Goal: Task Accomplishment & Management: Use online tool/utility

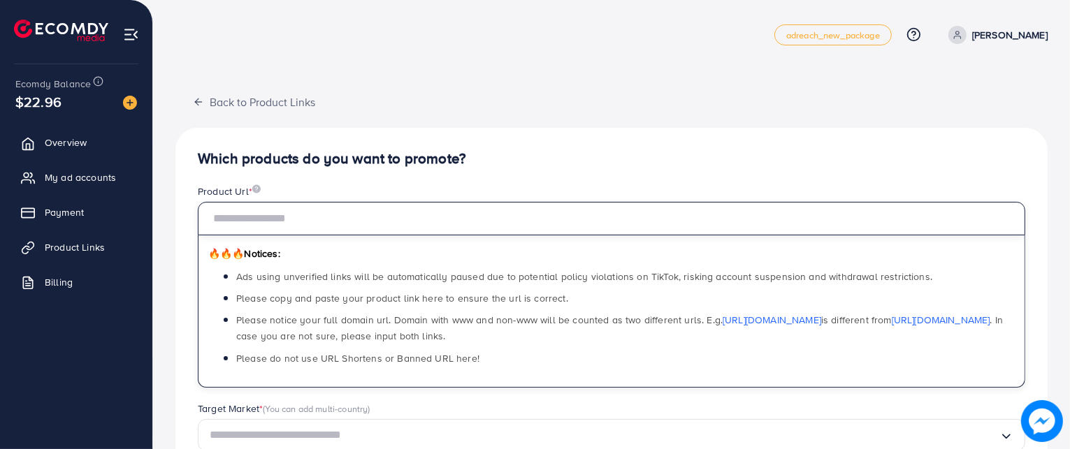
click at [295, 224] on input "text" at bounding box center [611, 219] width 827 height 34
paste input "**********"
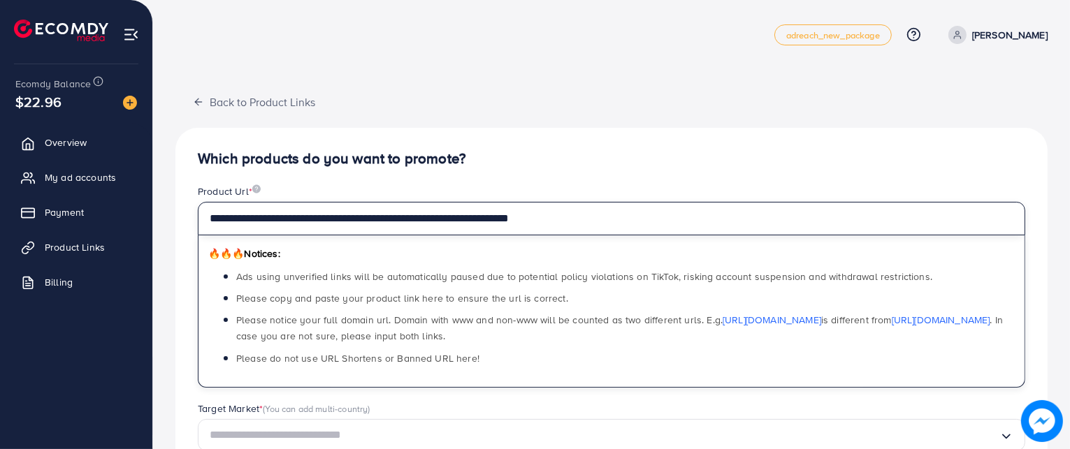
type input "**********"
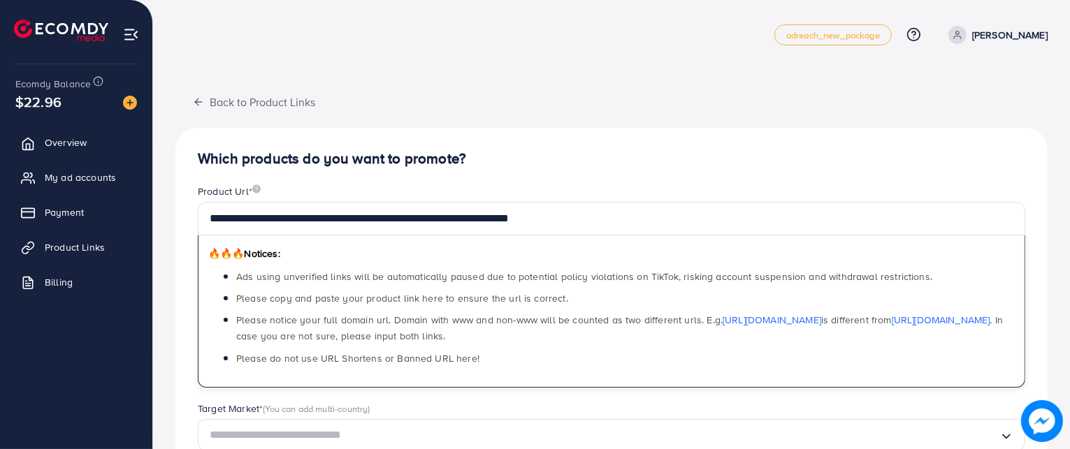
click at [500, 158] on h4 "Which products do you want to promote?" at bounding box center [611, 158] width 827 height 17
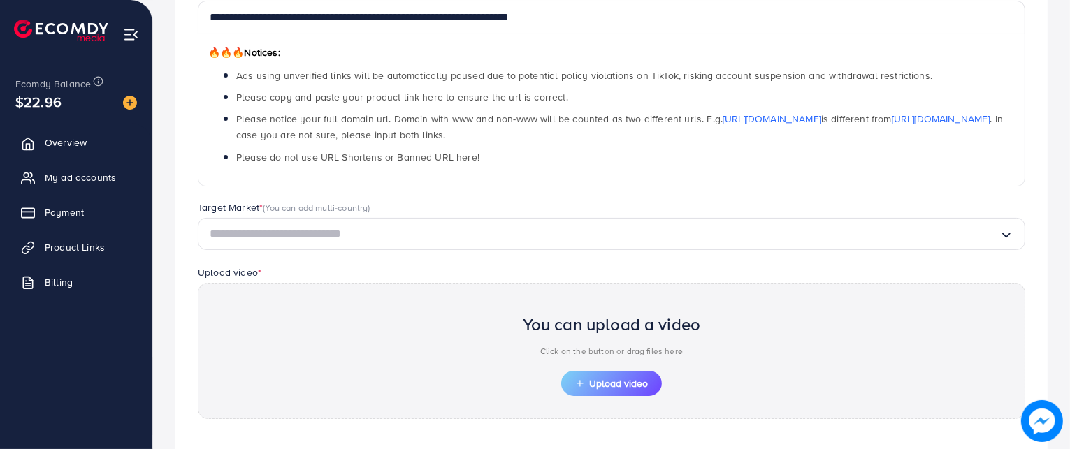
scroll to position [208, 0]
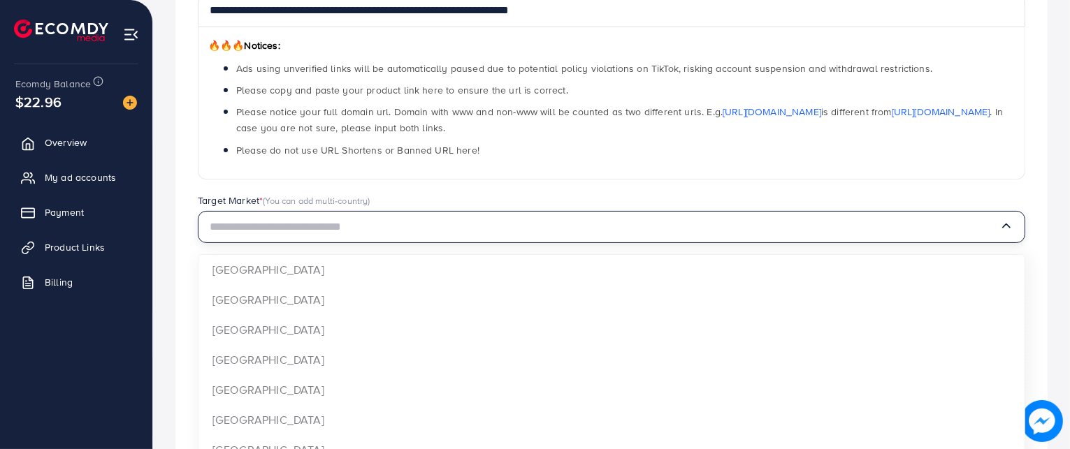
click at [457, 222] on input "Search for option" at bounding box center [605, 228] width 790 height 22
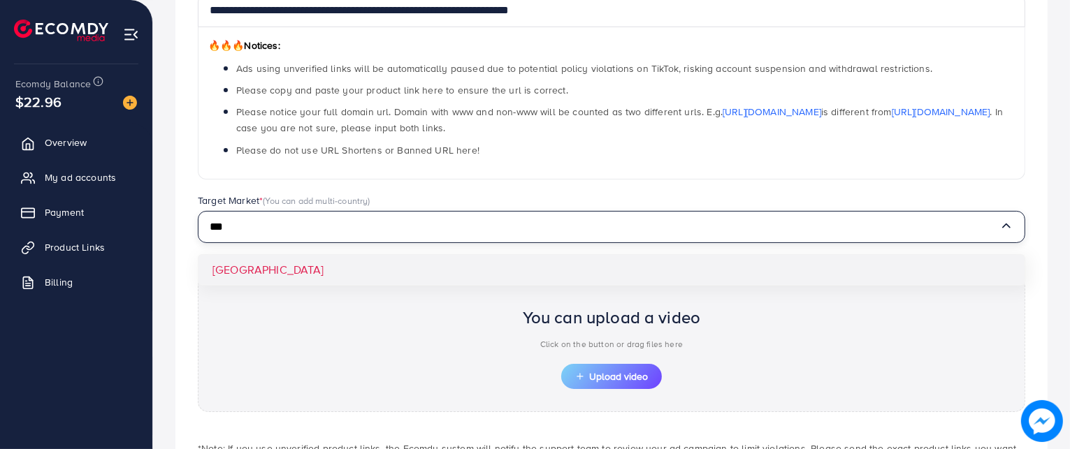
type input "***"
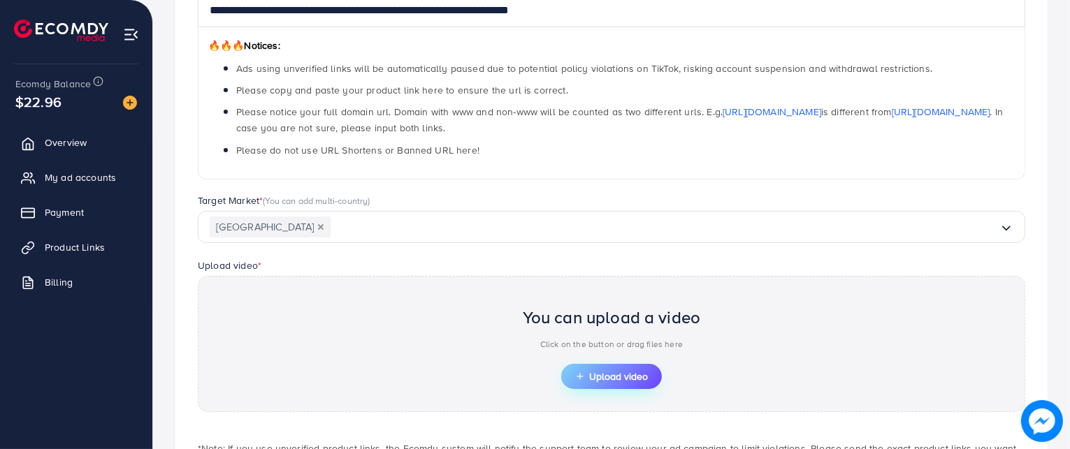
click at [607, 372] on span "Upload video" at bounding box center [611, 377] width 73 height 10
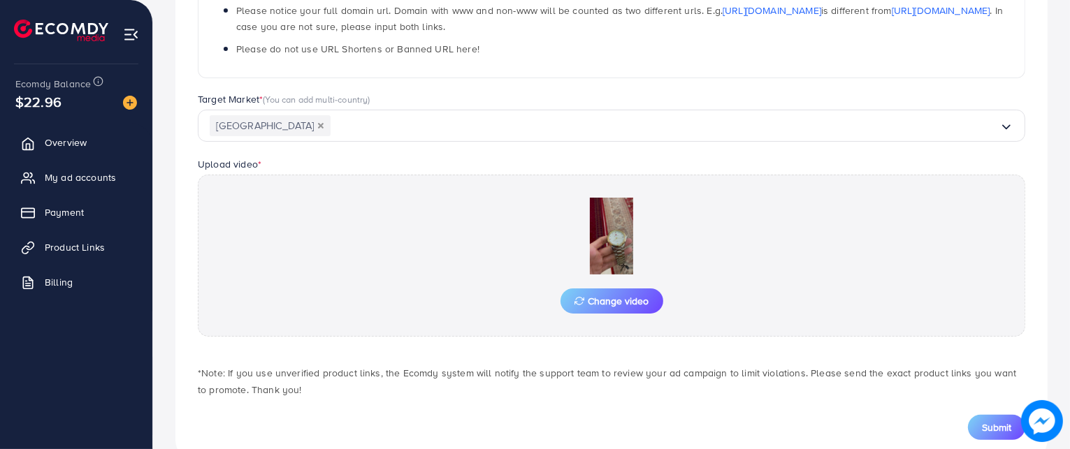
scroll to position [310, 0]
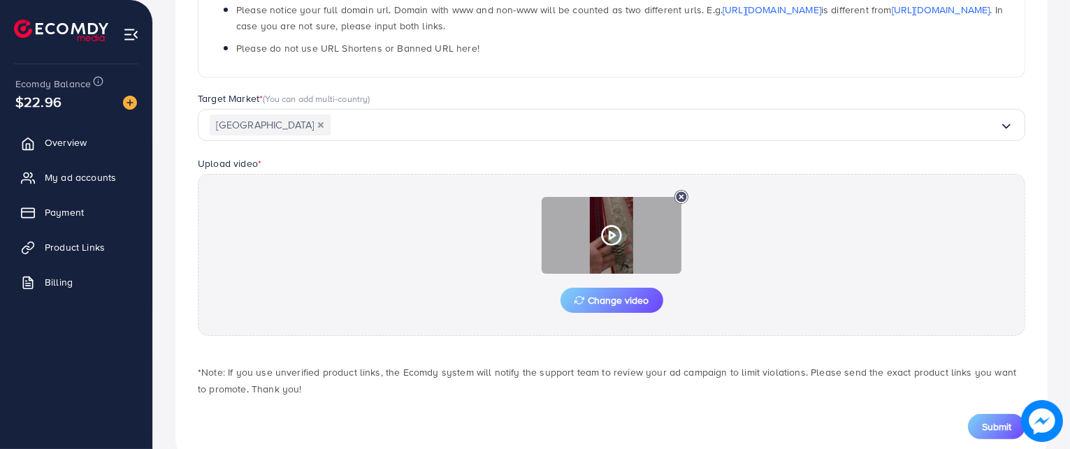
click at [612, 230] on icon at bounding box center [611, 235] width 22 height 22
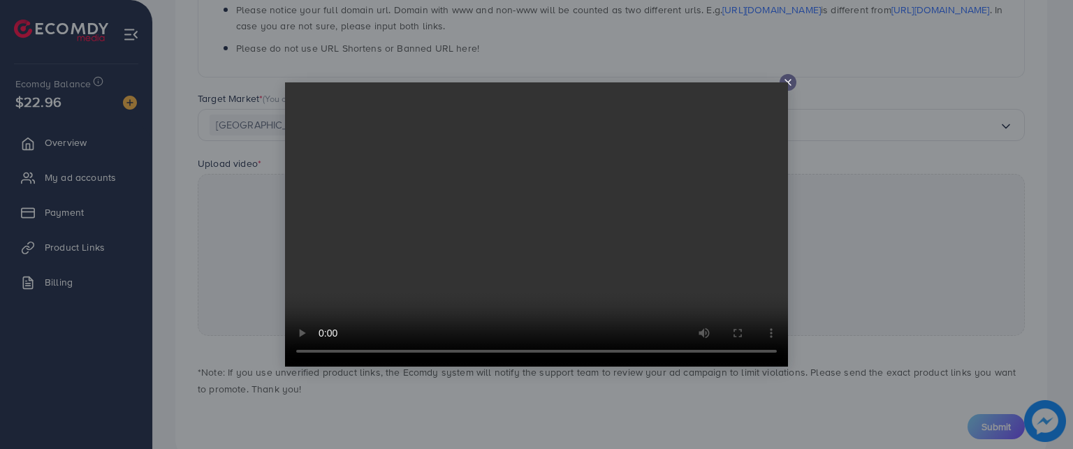
click at [787, 75] on div at bounding box center [788, 82] width 17 height 17
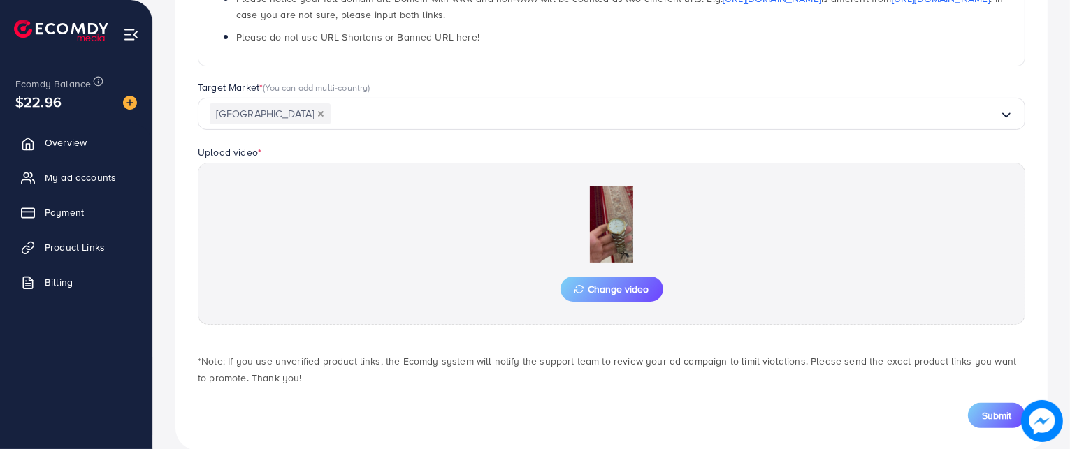
scroll to position [344, 0]
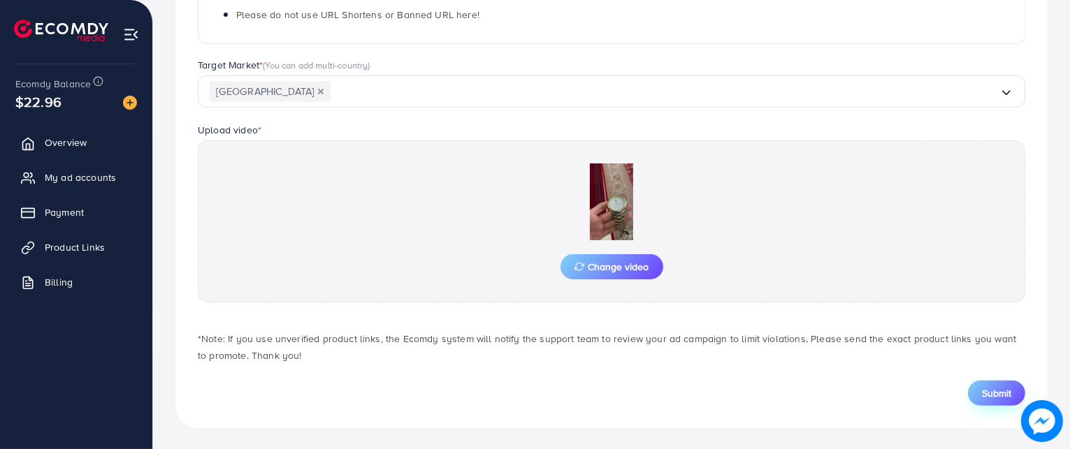
click at [994, 390] on span "Submit" at bounding box center [996, 393] width 29 height 14
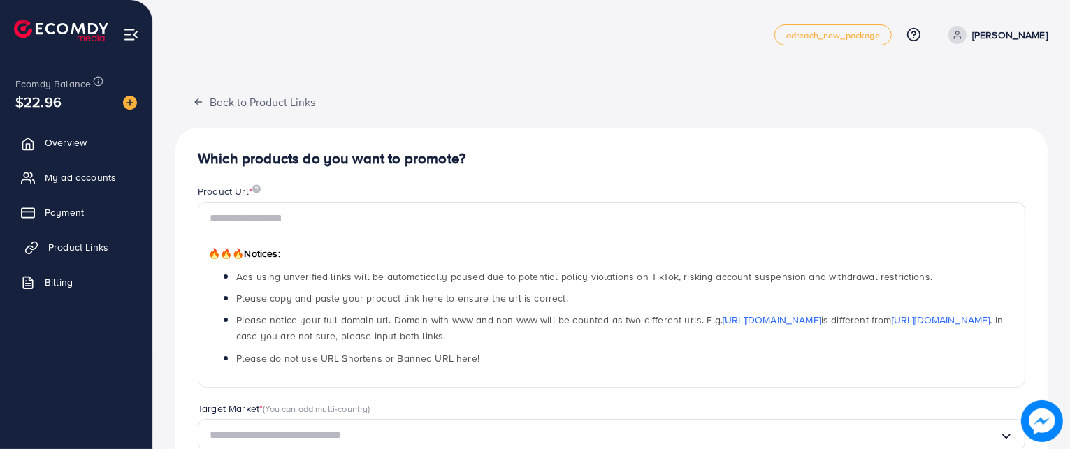
click at [48, 240] on link "Product Links" at bounding box center [75, 247] width 131 height 28
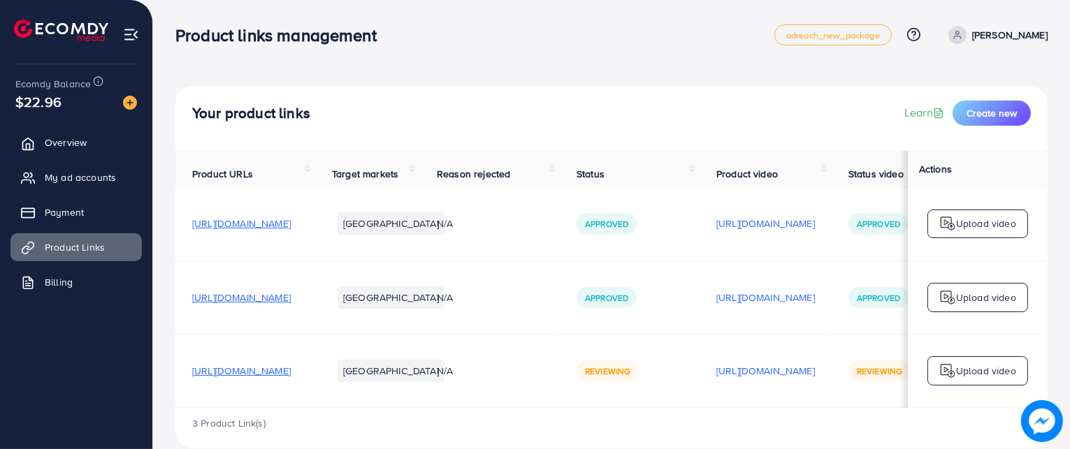
click at [291, 373] on span "[URL][DOMAIN_NAME]" at bounding box center [241, 371] width 99 height 14
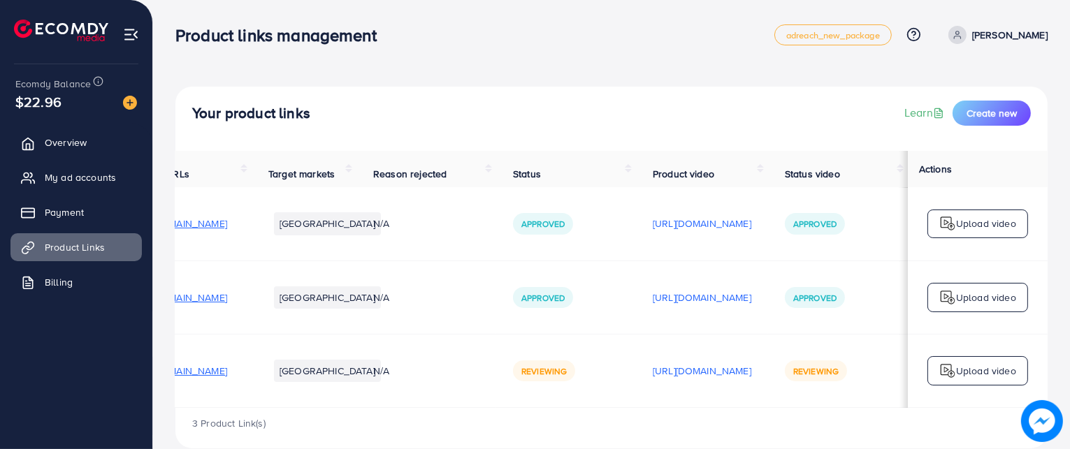
scroll to position [0, 189]
click at [721, 375] on p "[URL][DOMAIN_NAME]" at bounding box center [702, 371] width 99 height 17
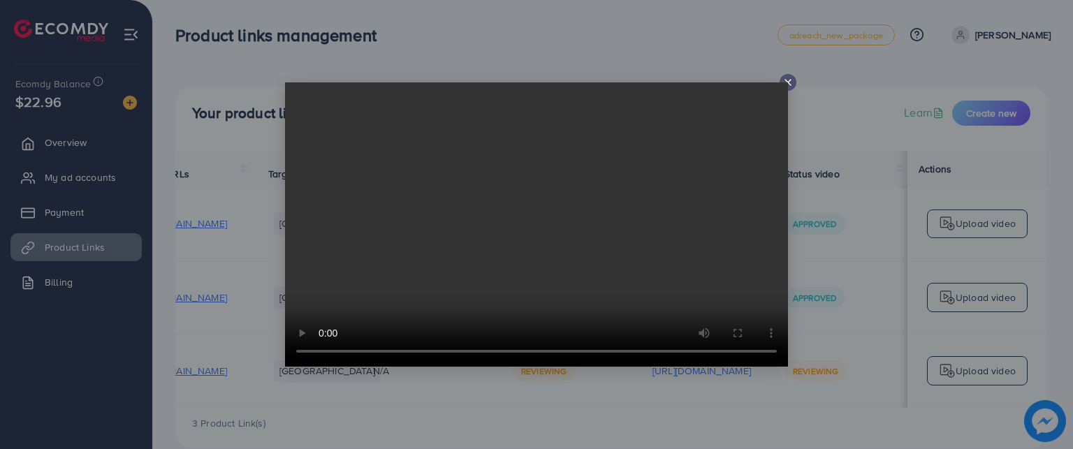
click at [788, 85] on video at bounding box center [536, 224] width 503 height 284
click at [790, 81] on icon at bounding box center [788, 82] width 11 height 11
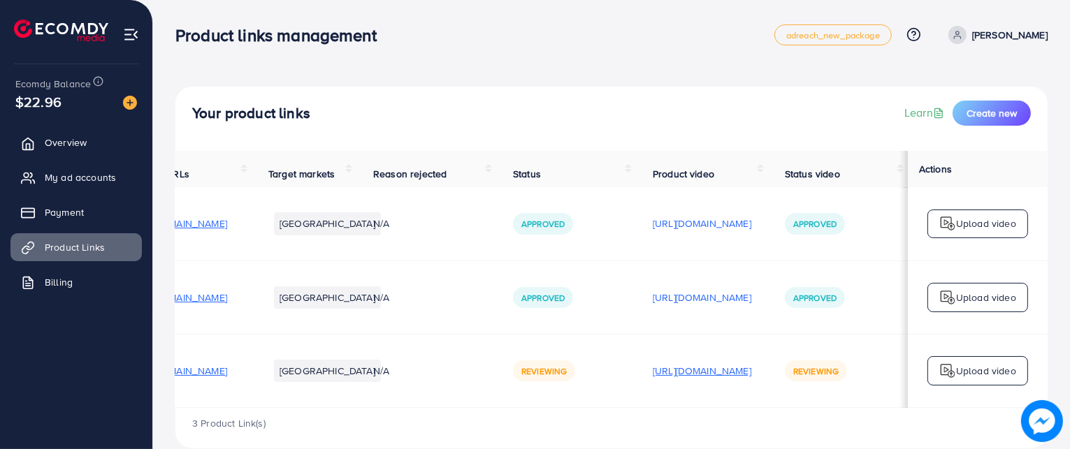
click at [709, 374] on p "[URL][DOMAIN_NAME]" at bounding box center [702, 371] width 99 height 17
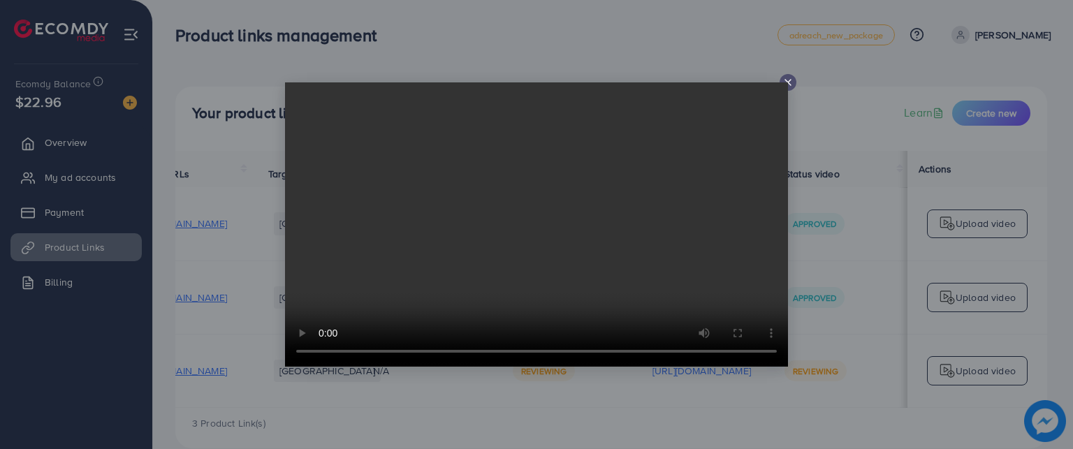
drag, startPoint x: 799, startPoint y: 85, endPoint x: 786, endPoint y: 85, distance: 12.6
click at [786, 85] on div at bounding box center [536, 224] width 1073 height 449
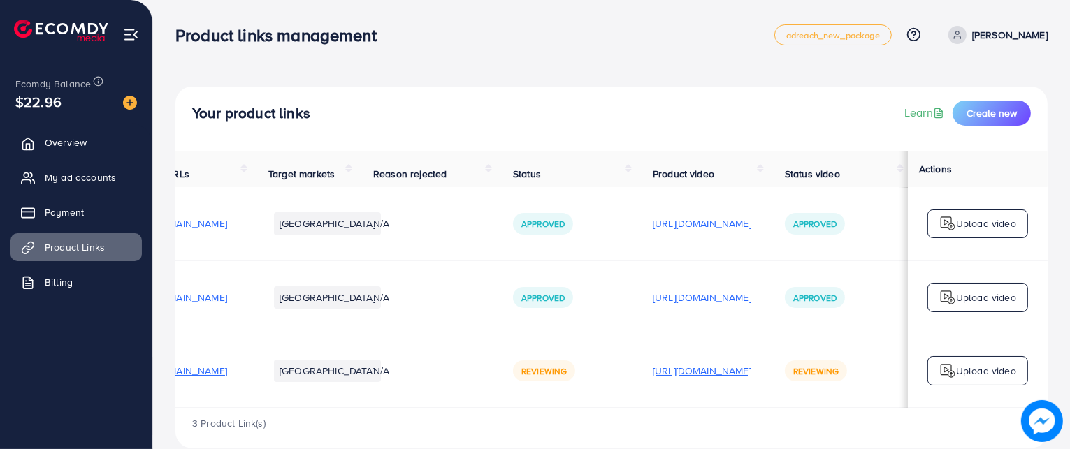
click at [717, 372] on p "[URL][DOMAIN_NAME]" at bounding box center [702, 371] width 99 height 17
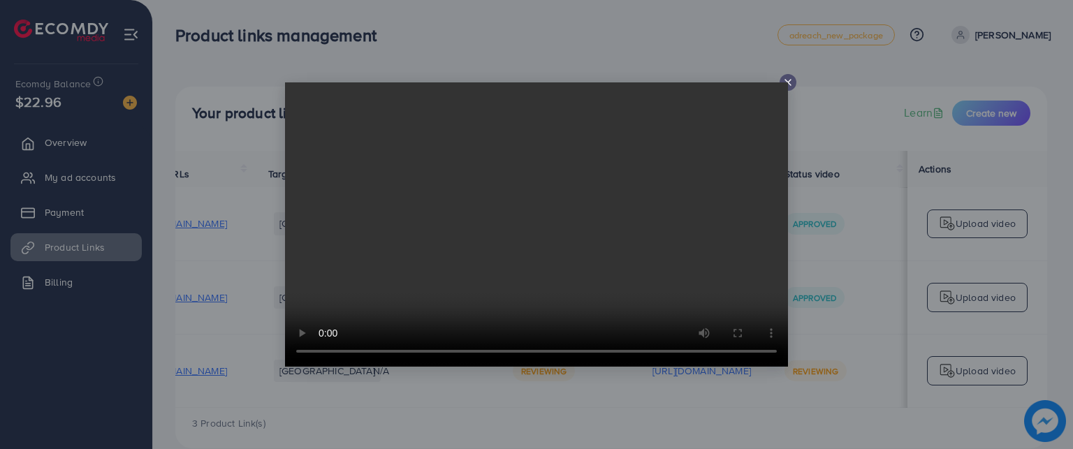
click at [780, 80] on div at bounding box center [788, 82] width 17 height 17
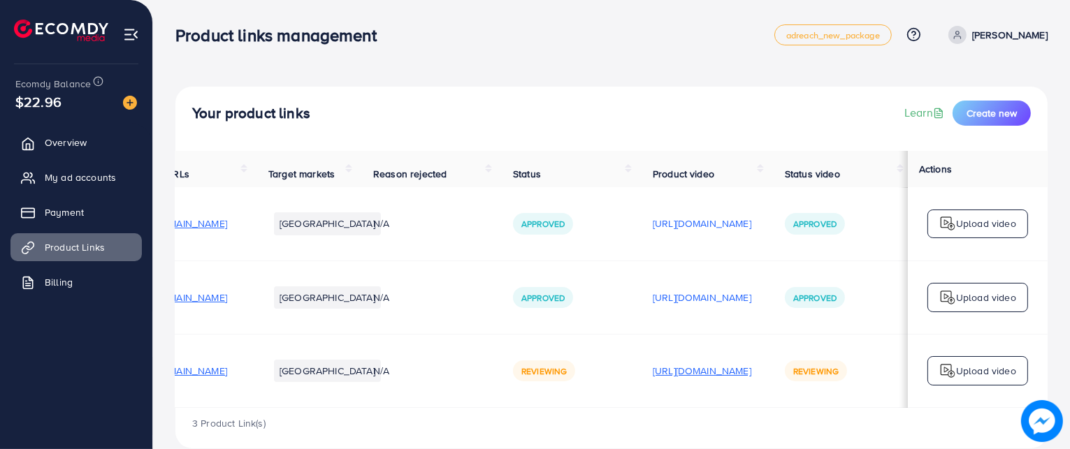
click at [691, 379] on p "[URL][DOMAIN_NAME]" at bounding box center [702, 371] width 99 height 17
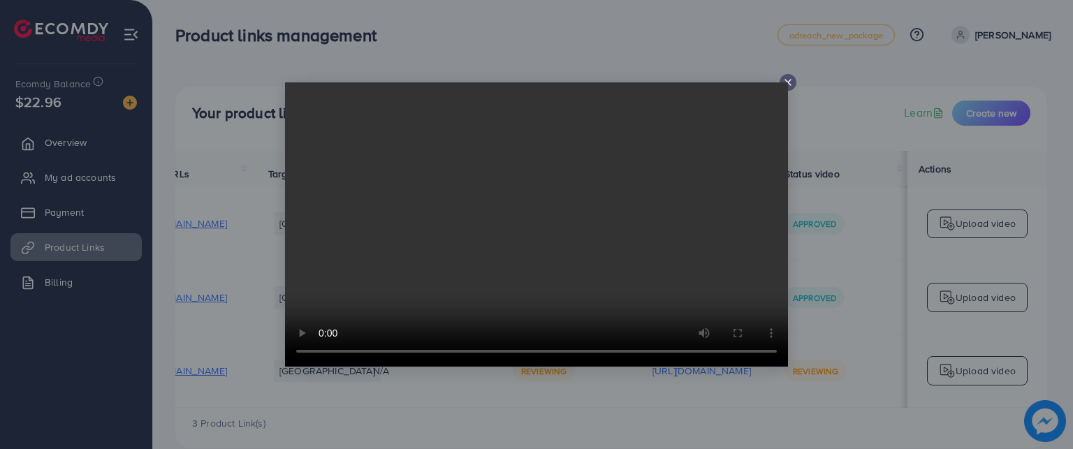
drag, startPoint x: 790, startPoint y: 72, endPoint x: 788, endPoint y: 89, distance: 16.9
click at [788, 89] on div at bounding box center [536, 224] width 1073 height 449
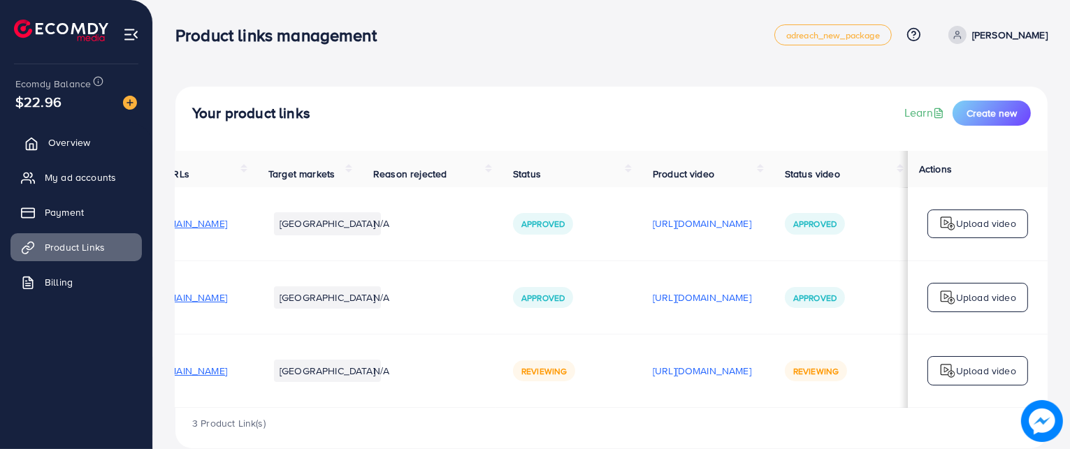
click at [63, 129] on link "Overview" at bounding box center [75, 143] width 131 height 28
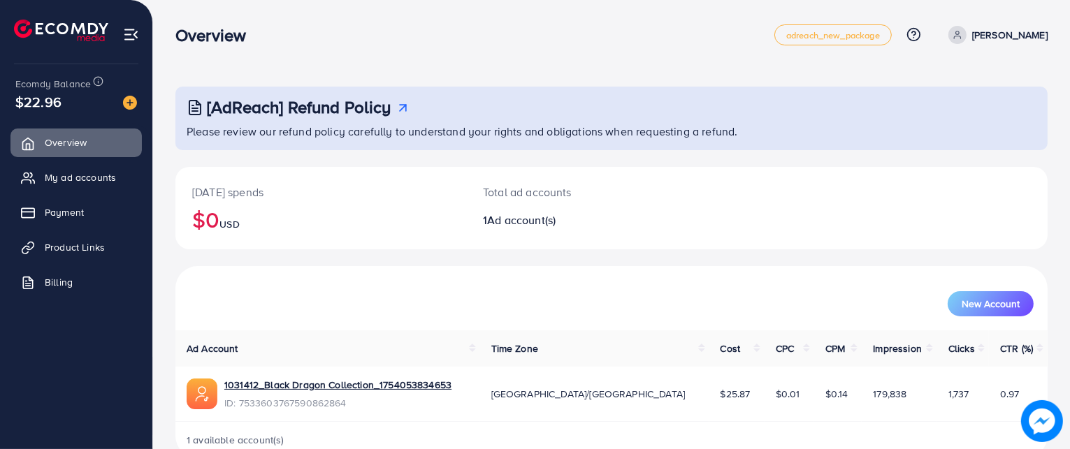
click at [1004, 38] on p "[PERSON_NAME]" at bounding box center [1009, 35] width 75 height 17
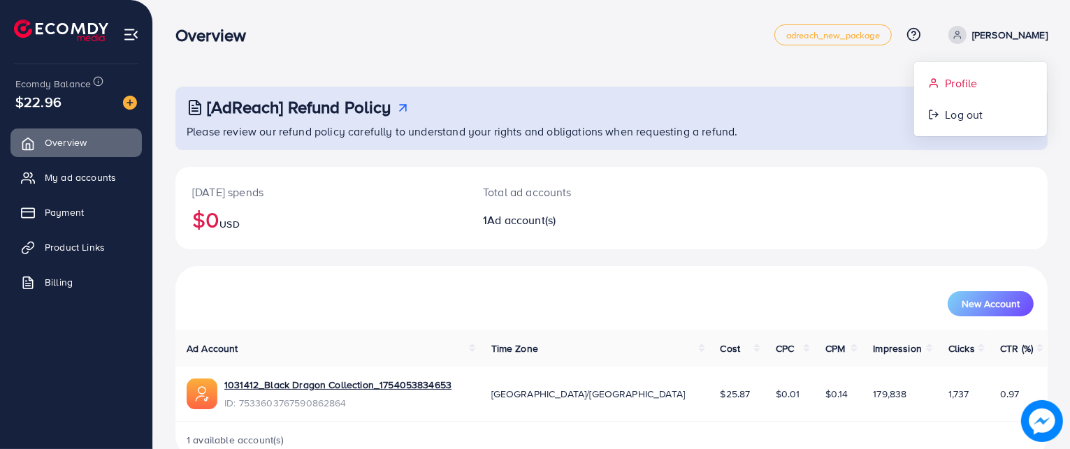
click at [981, 75] on link "Profile" at bounding box center [980, 83] width 133 height 31
select select "********"
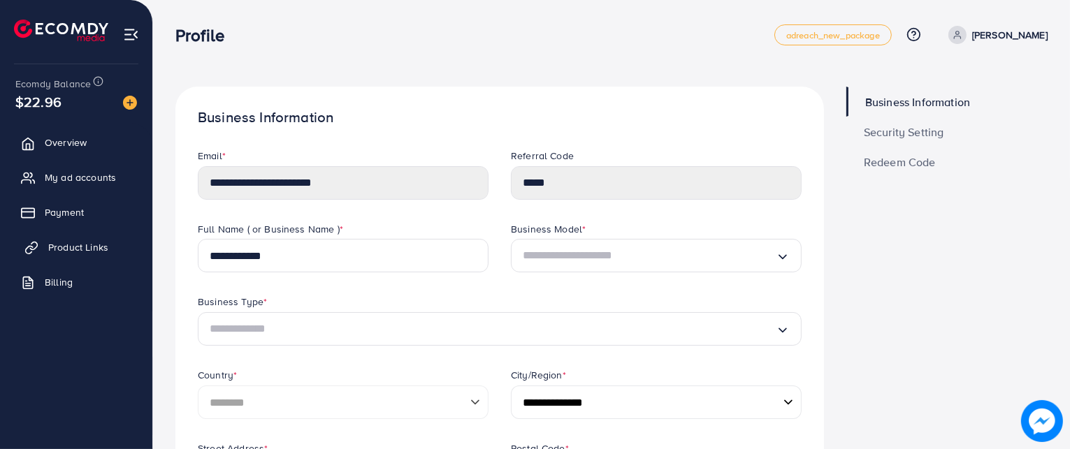
click at [82, 256] on link "Product Links" at bounding box center [75, 247] width 131 height 28
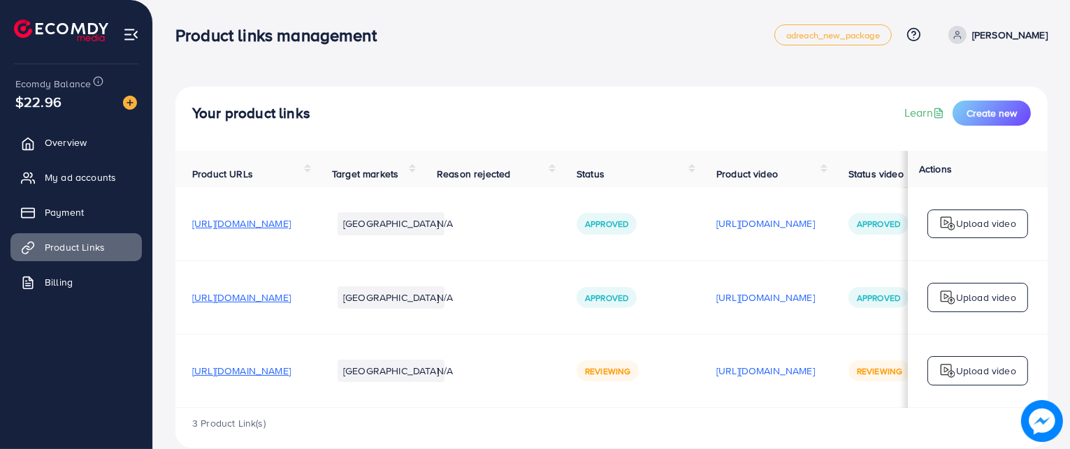
scroll to position [0, 238]
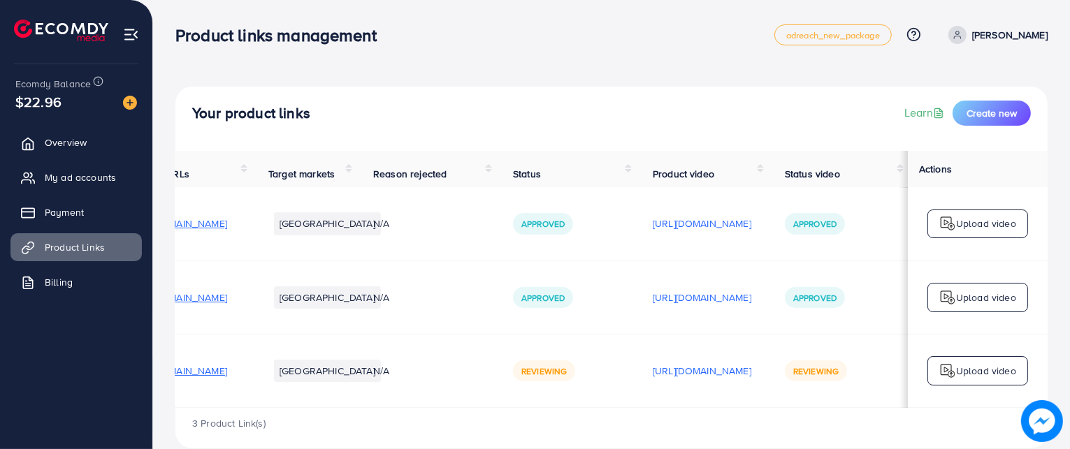
drag, startPoint x: 593, startPoint y: 277, endPoint x: 562, endPoint y: 336, distance: 66.3
click at [636, 334] on td "[URL][DOMAIN_NAME]" at bounding box center [702, 297] width 132 height 73
click at [653, 368] on p "[URL][DOMAIN_NAME]" at bounding box center [702, 371] width 99 height 17
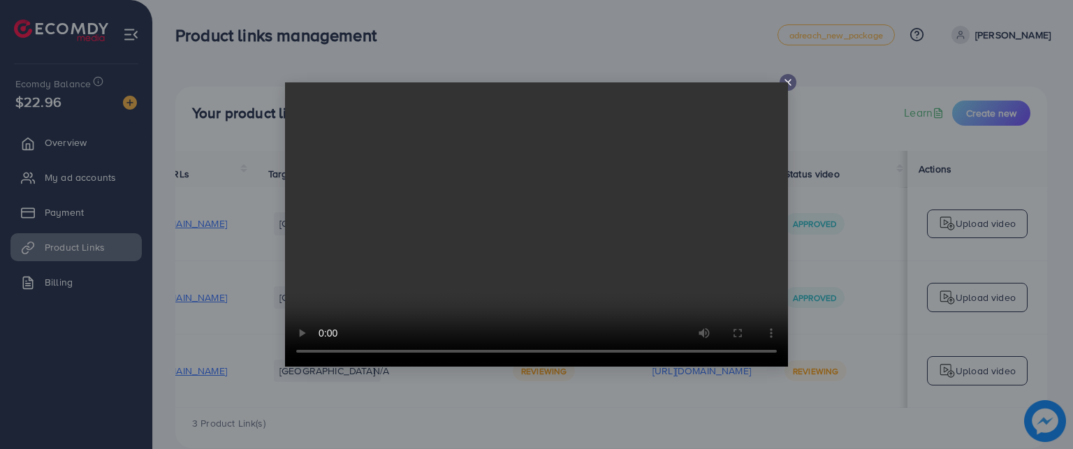
click at [780, 80] on div at bounding box center [788, 82] width 17 height 17
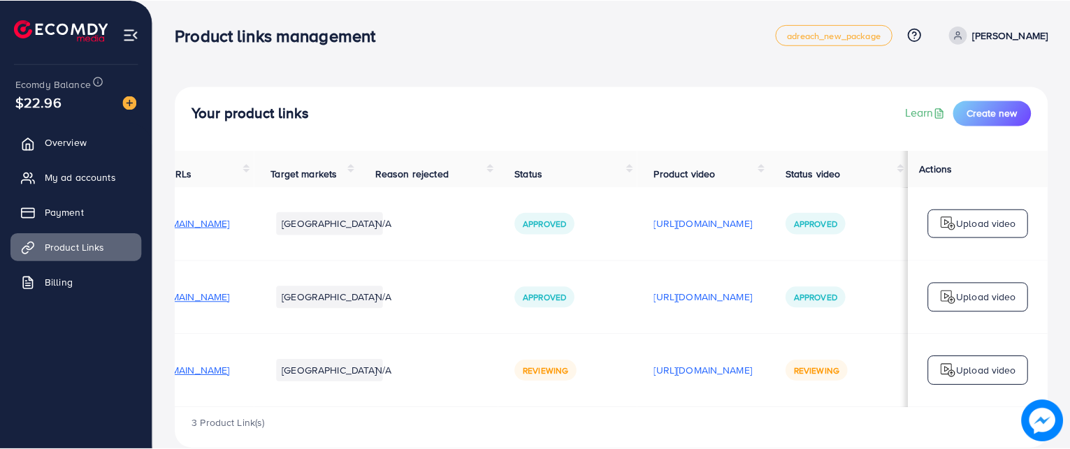
scroll to position [0, 235]
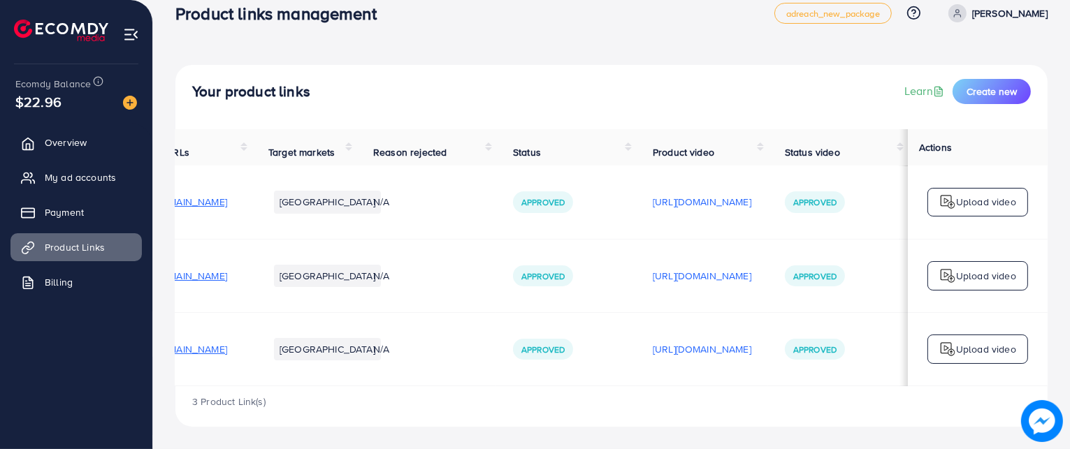
scroll to position [0, 238]
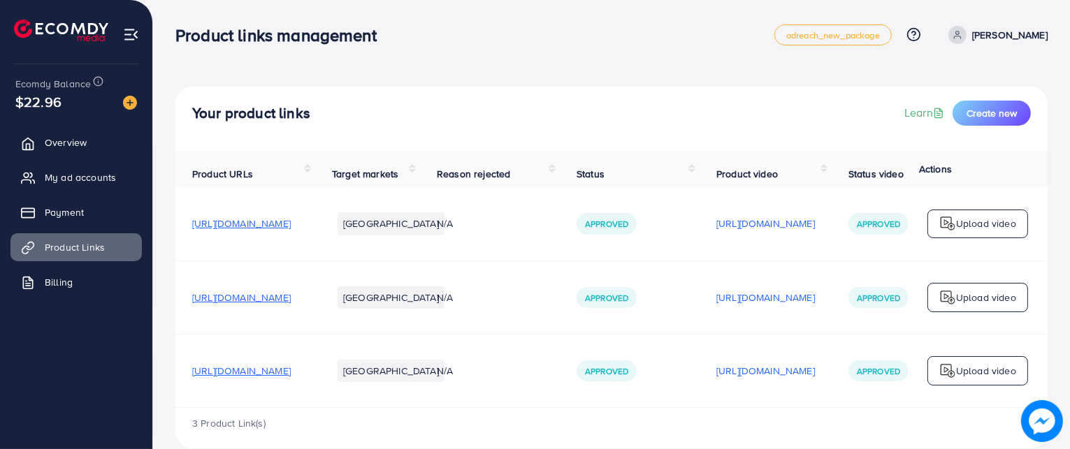
click at [249, 378] on span "[URL][DOMAIN_NAME]" at bounding box center [241, 371] width 99 height 14
click at [815, 371] on p "[URL][DOMAIN_NAME]" at bounding box center [765, 371] width 99 height 17
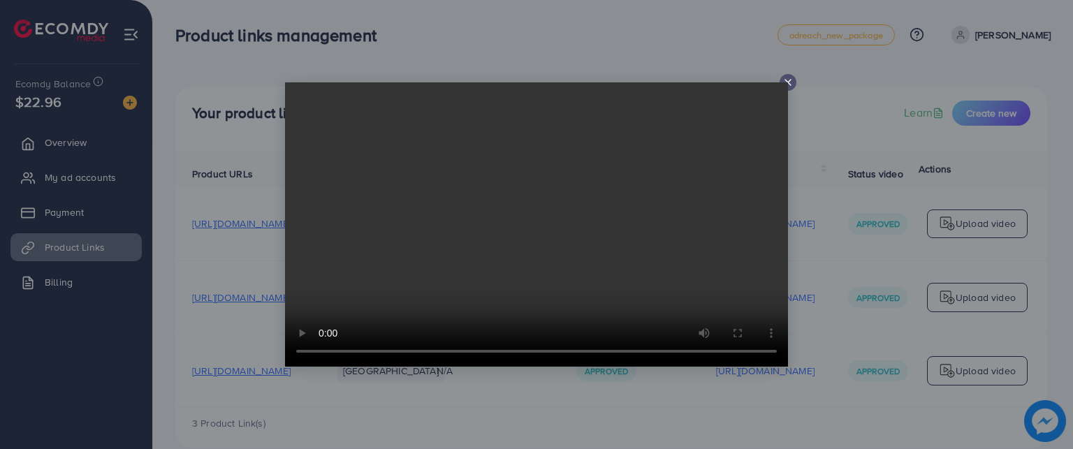
click at [781, 86] on video at bounding box center [536, 224] width 503 height 284
click at [789, 80] on icon at bounding box center [788, 82] width 11 height 11
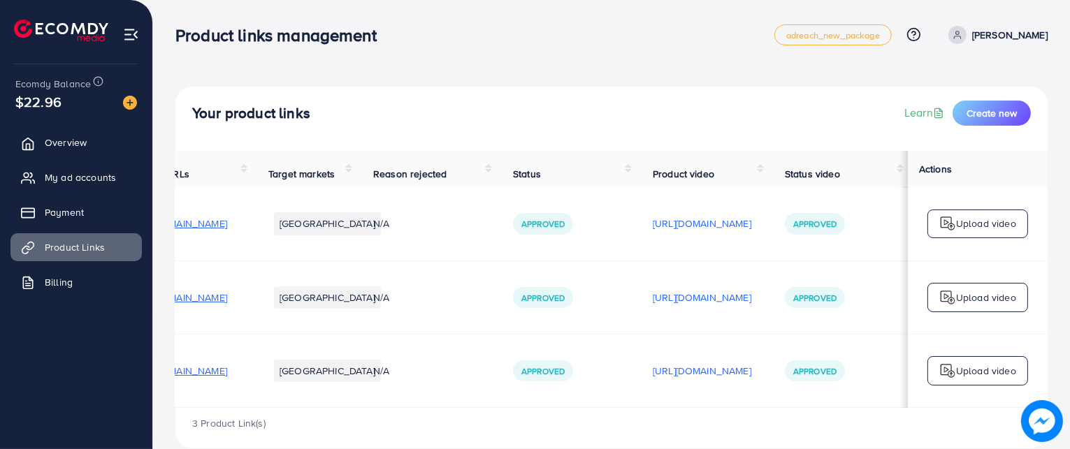
scroll to position [0, 238]
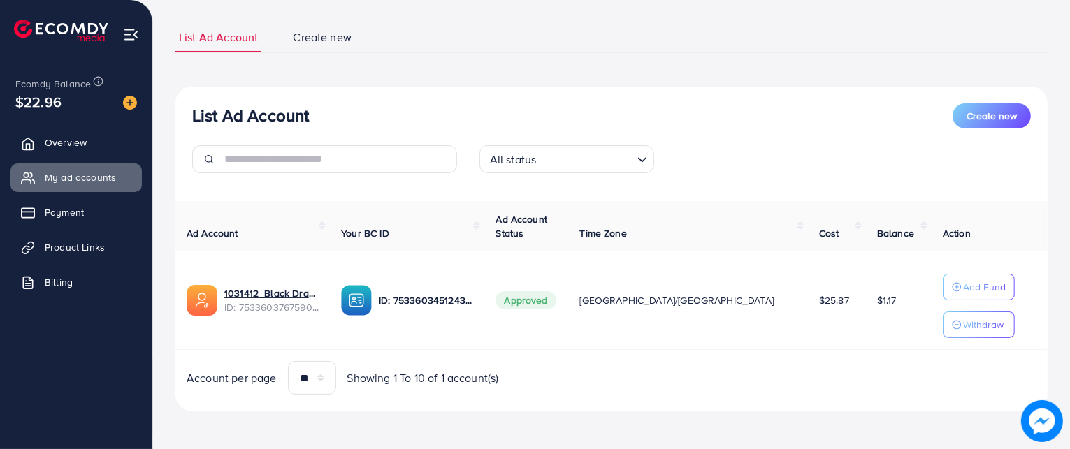
scroll to position [81, 0]
click at [60, 247] on span "Product Links" at bounding box center [78, 247] width 60 height 14
